Goal: Find contact information: Find contact information

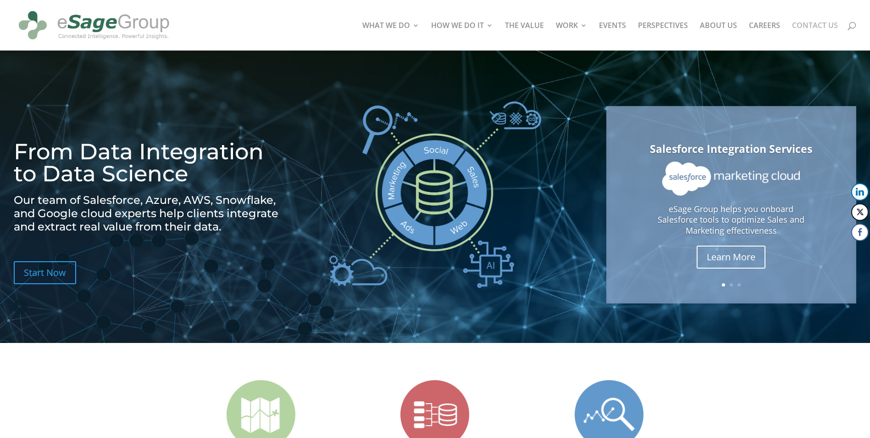
click at [809, 22] on link "CONTACT US" at bounding box center [815, 36] width 46 height 28
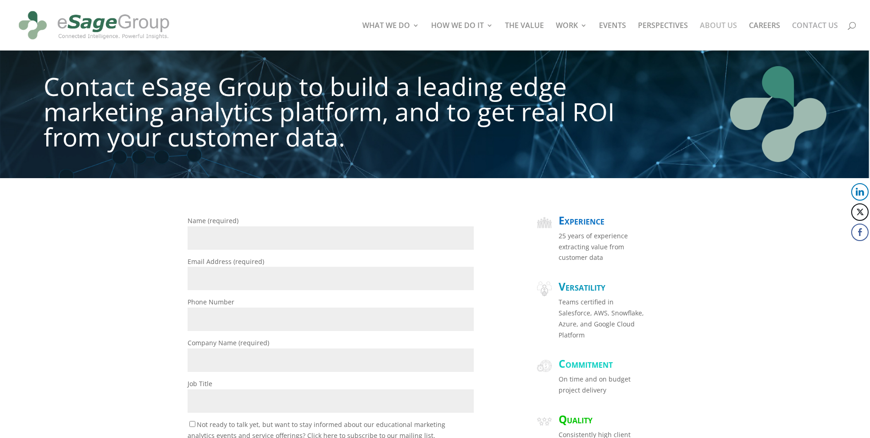
click at [706, 29] on link "ABOUT US" at bounding box center [718, 36] width 37 height 28
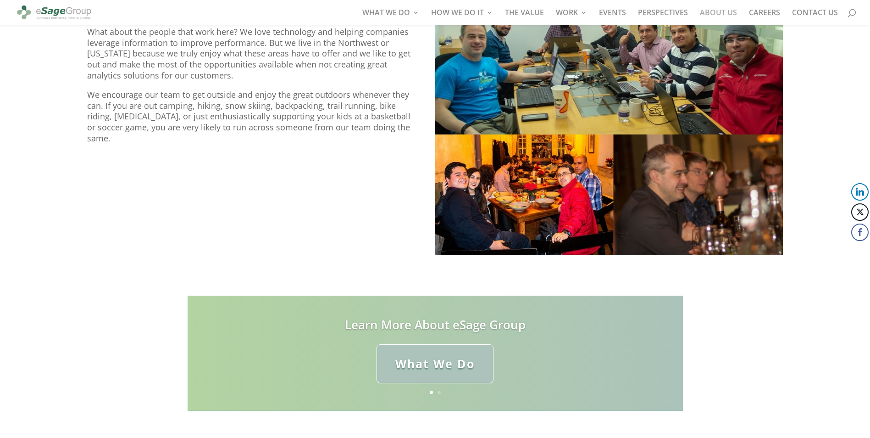
scroll to position [957, 0]
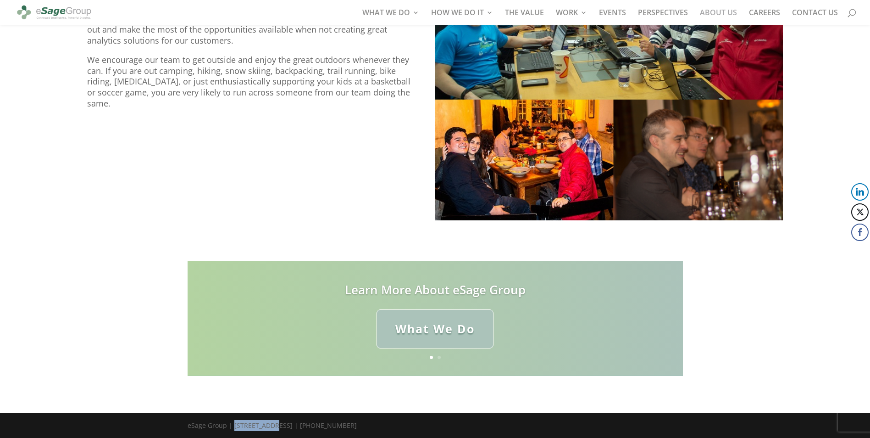
drag, startPoint x: 233, startPoint y: 425, endPoint x: 271, endPoint y: 424, distance: 37.6
click at [271, 424] on div "eSage Group | [STREET_ADDRESS] | [PHONE_NUMBER]" at bounding box center [272, 428] width 169 height 16
click at [274, 424] on div "eSage Group | [STREET_ADDRESS] | [PHONE_NUMBER]" at bounding box center [272, 428] width 169 height 16
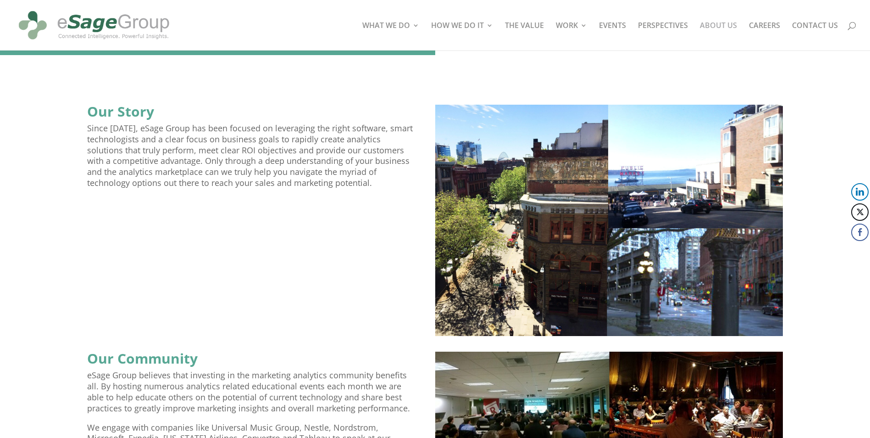
scroll to position [0, 0]
